Goal: Transaction & Acquisition: Purchase product/service

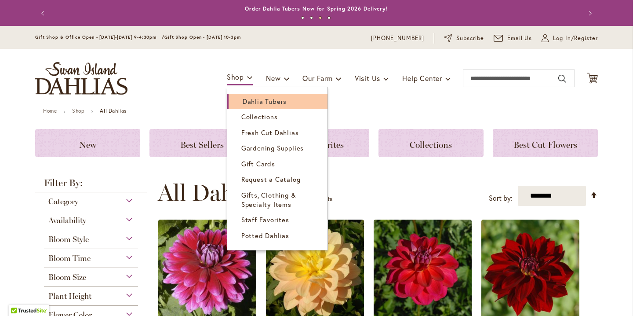
click at [250, 102] on span "Dahlia Tubers" at bounding box center [265, 101] width 44 height 9
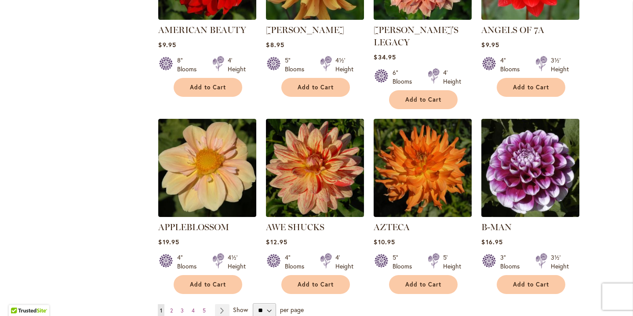
scroll to position [675, 0]
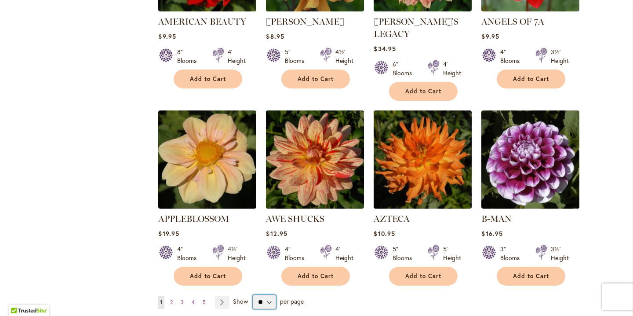
select select "**"
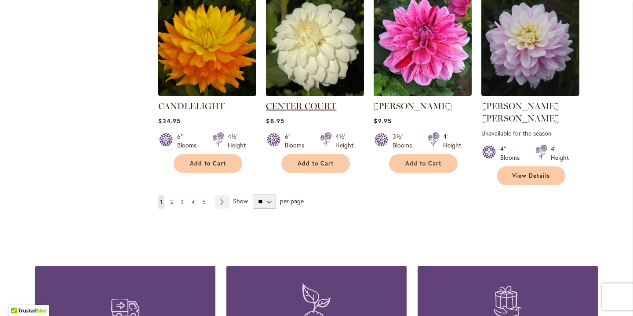
scroll to position [3070, 0]
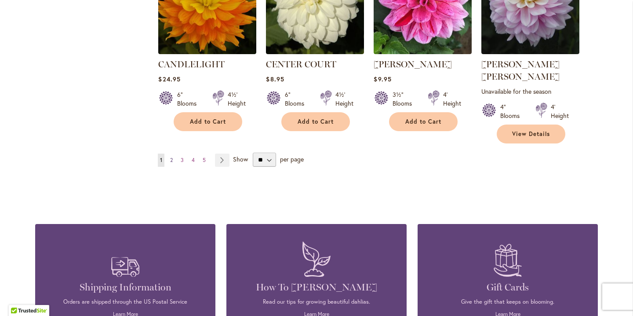
click at [174, 153] on link "Page 2" at bounding box center [171, 159] width 7 height 13
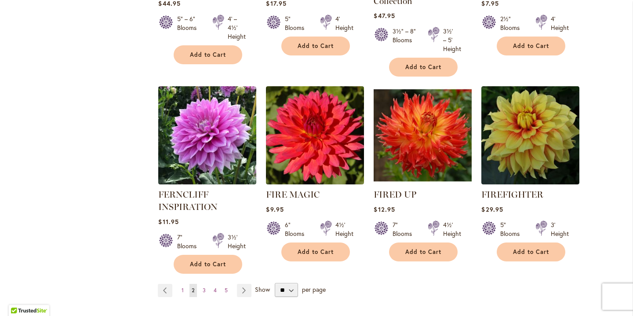
scroll to position [3019, 0]
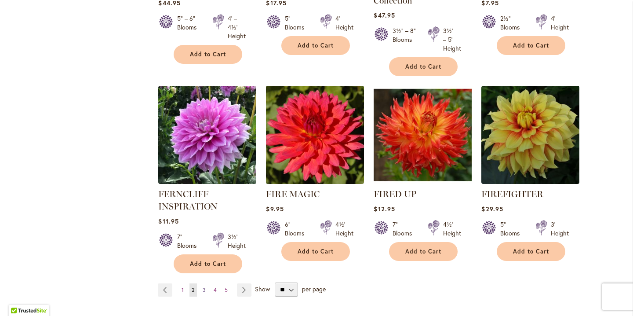
click at [204, 286] on span "3" at bounding box center [204, 289] width 3 height 7
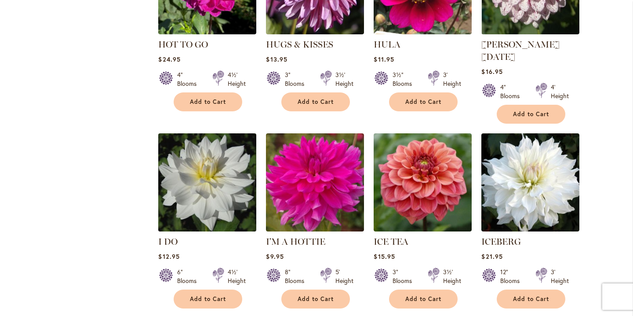
scroll to position [2986, 0]
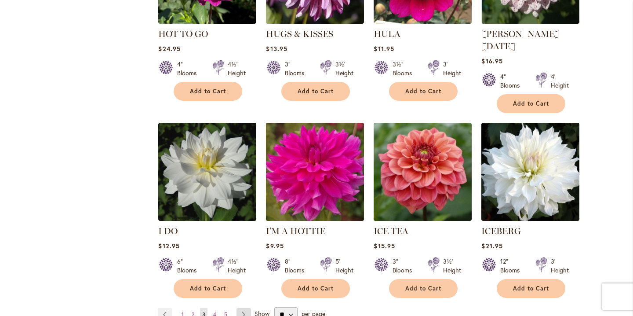
click at [244, 308] on link "Page Next" at bounding box center [244, 314] width 15 height 13
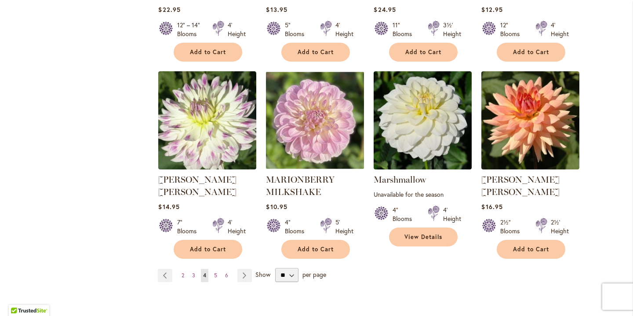
scroll to position [3001, 0]
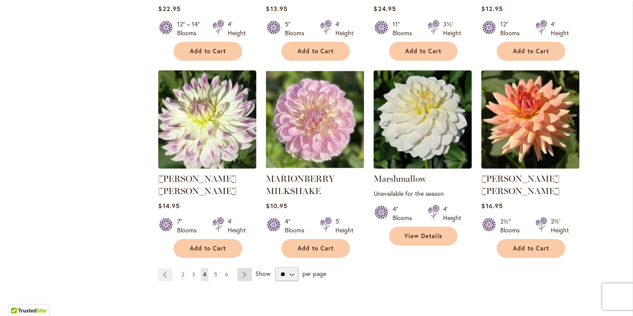
click at [248, 268] on link "Page Next" at bounding box center [244, 274] width 15 height 13
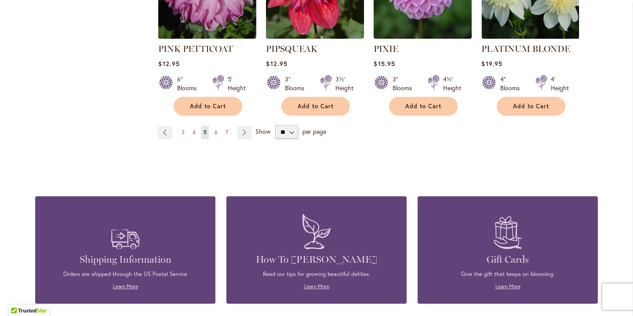
scroll to position [3091, 0]
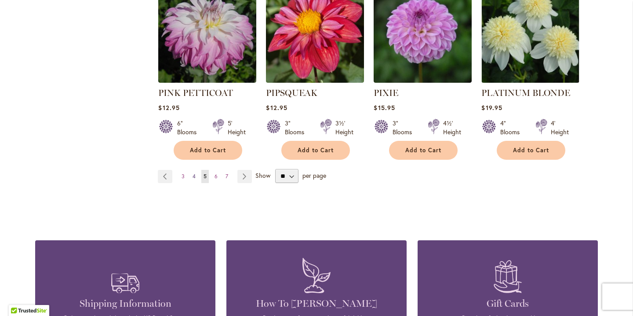
click at [193, 173] on span "4" at bounding box center [194, 176] width 3 height 7
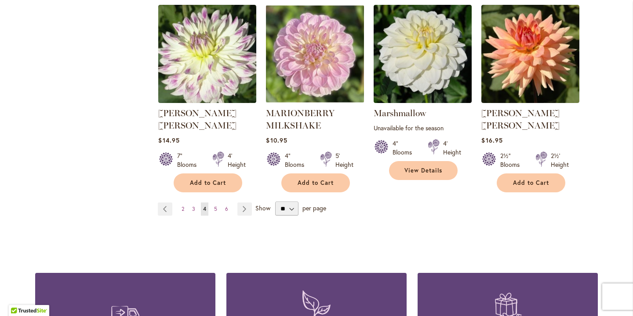
scroll to position [3070, 0]
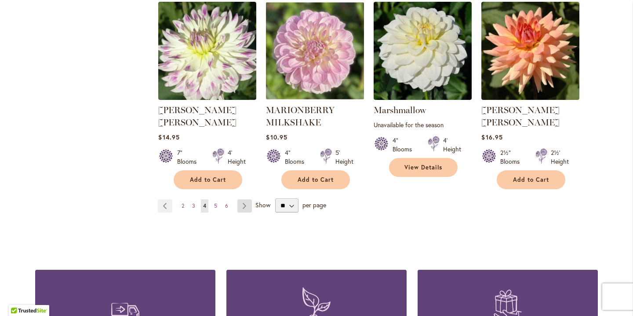
click at [244, 199] on link "Page Next" at bounding box center [244, 205] width 15 height 13
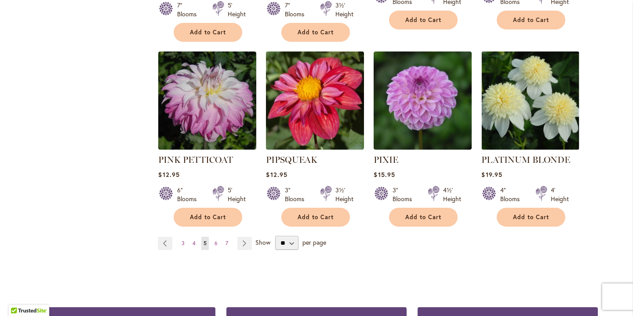
scroll to position [3024, 0]
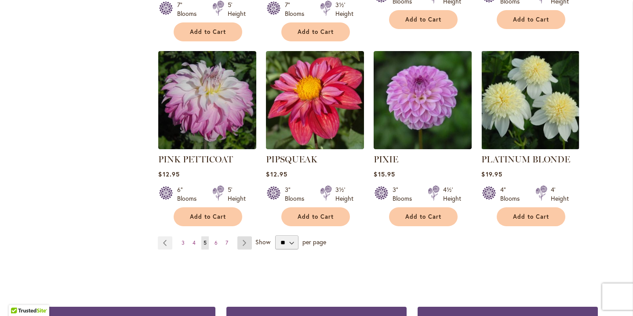
click at [242, 236] on link "Page Next" at bounding box center [244, 242] width 15 height 13
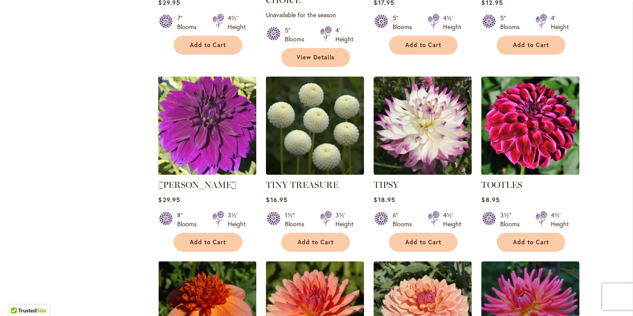
scroll to position [2965, 0]
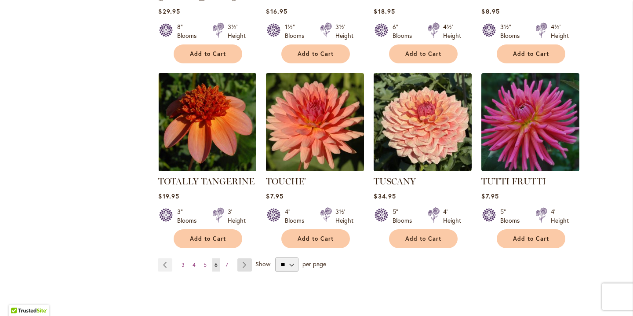
click at [244, 258] on link "Page Next" at bounding box center [244, 264] width 15 height 13
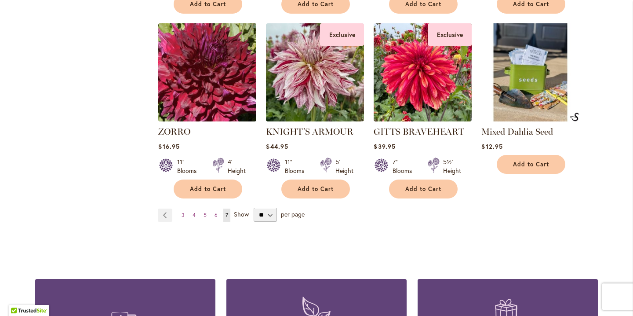
scroll to position [1333, 0]
